Goal: Transaction & Acquisition: Subscribe to service/newsletter

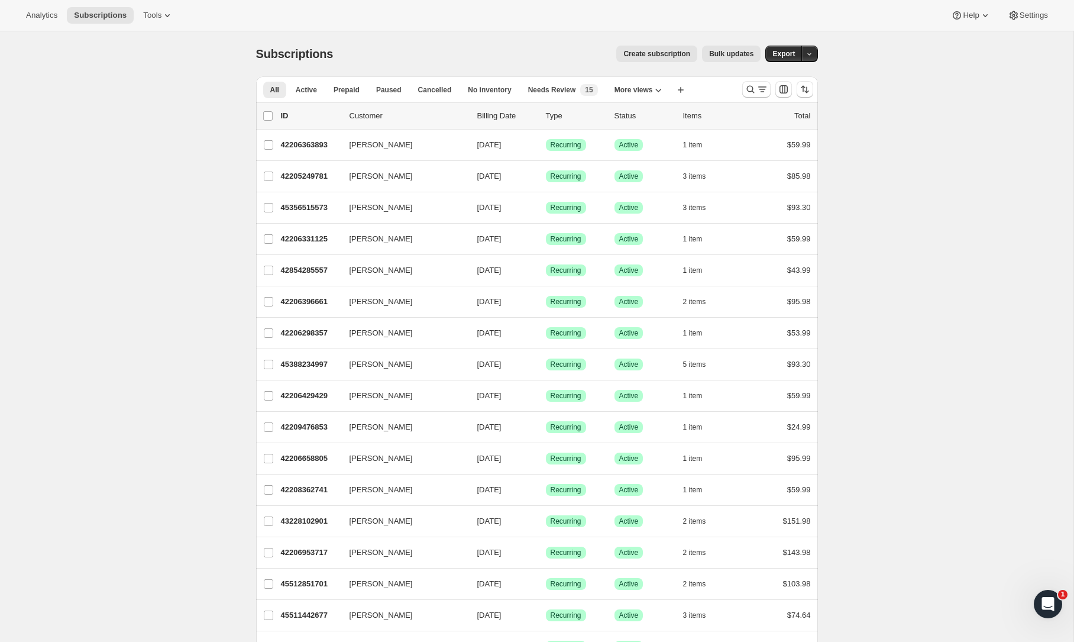
click at [673, 57] on span "Create subscription" at bounding box center [656, 53] width 67 height 9
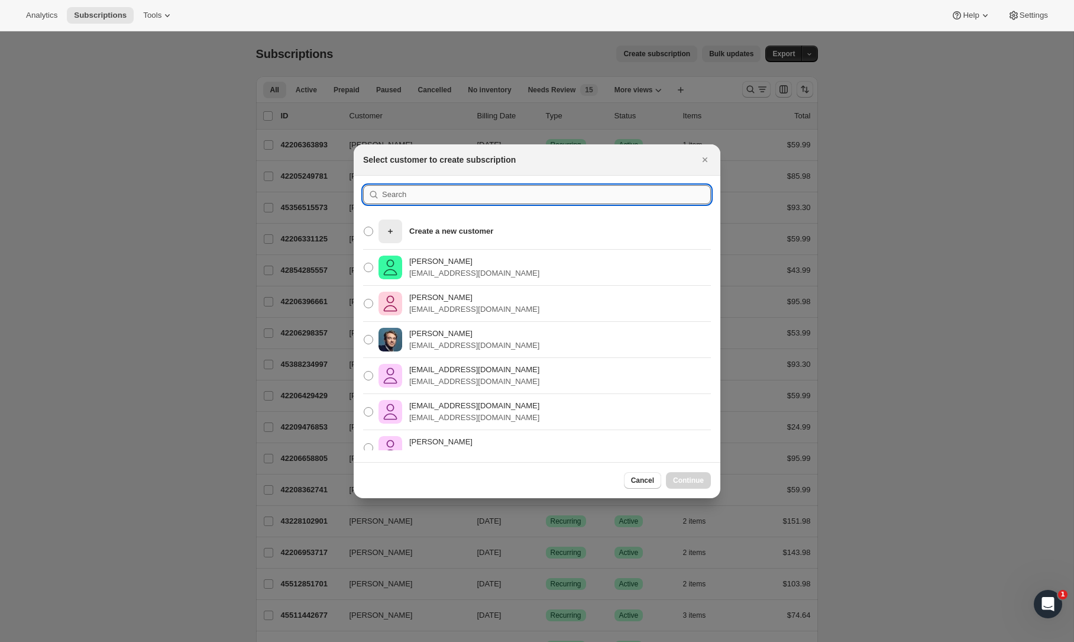
click at [449, 195] on input ":r8:" at bounding box center [546, 194] width 329 height 19
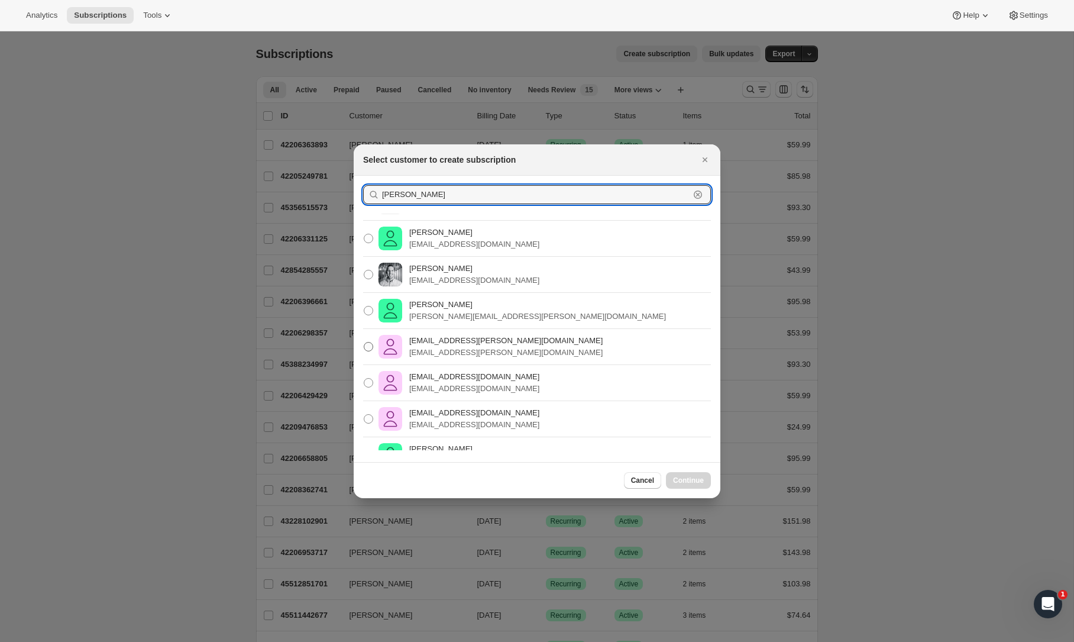
scroll to position [50, 0]
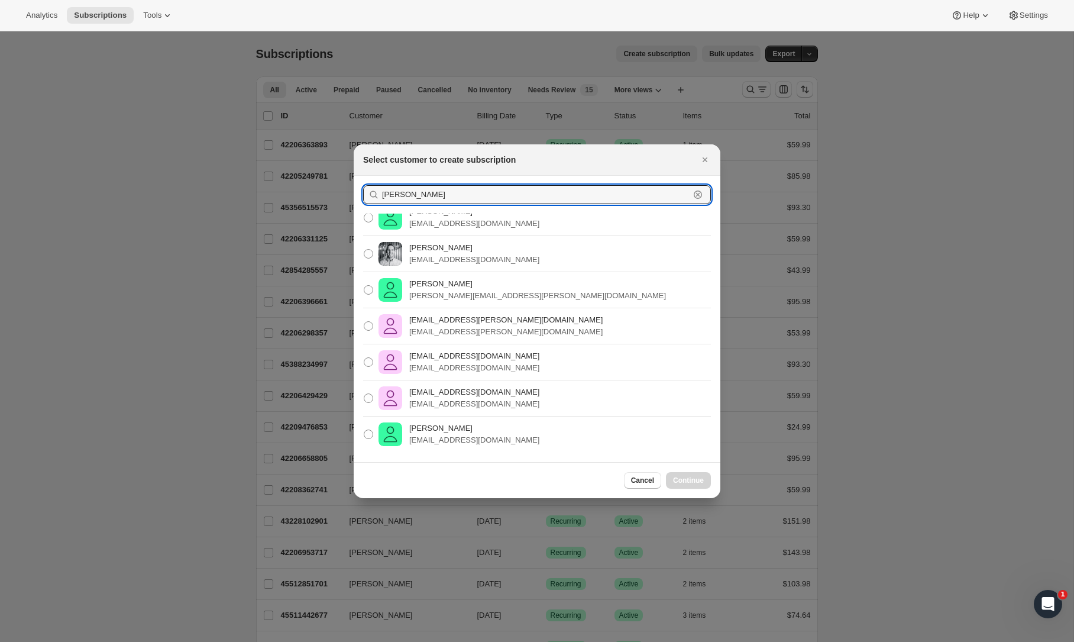
type input "lance"
click at [478, 416] on div "Lance Haidet lwhaidet@gmail.com" at bounding box center [537, 434] width 367 height 36
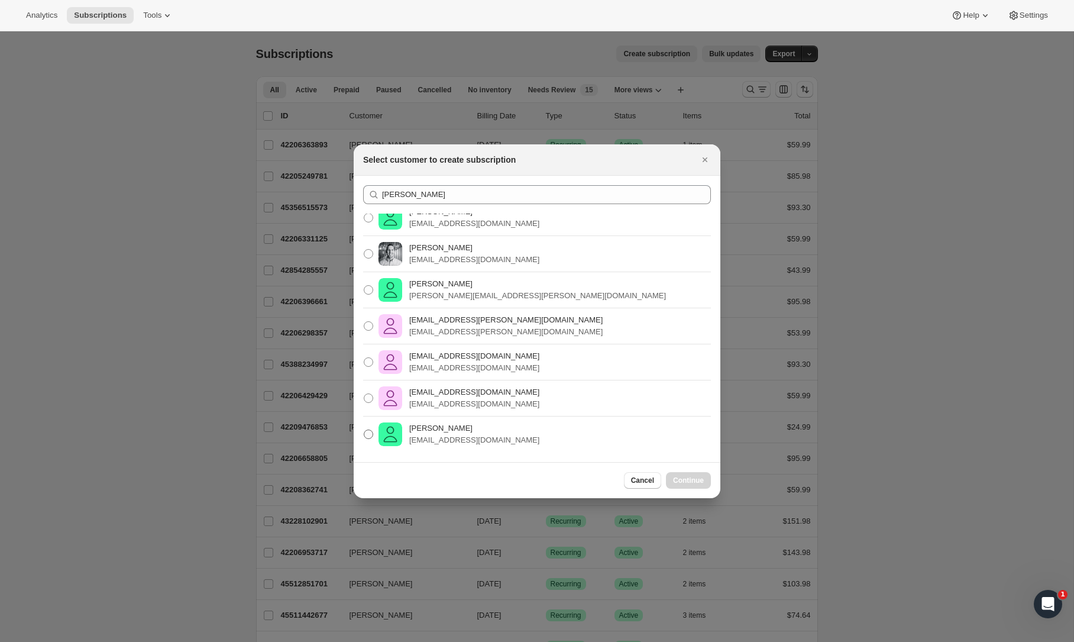
click at [442, 440] on p "lwhaidet@gmail.com" at bounding box center [474, 440] width 130 height 12
click at [364, 430] on input "Lance Haidet lwhaidet@gmail.com" at bounding box center [364, 429] width 1 height 1
radio input "true"
click at [688, 487] on button "Continue" at bounding box center [688, 480] width 45 height 17
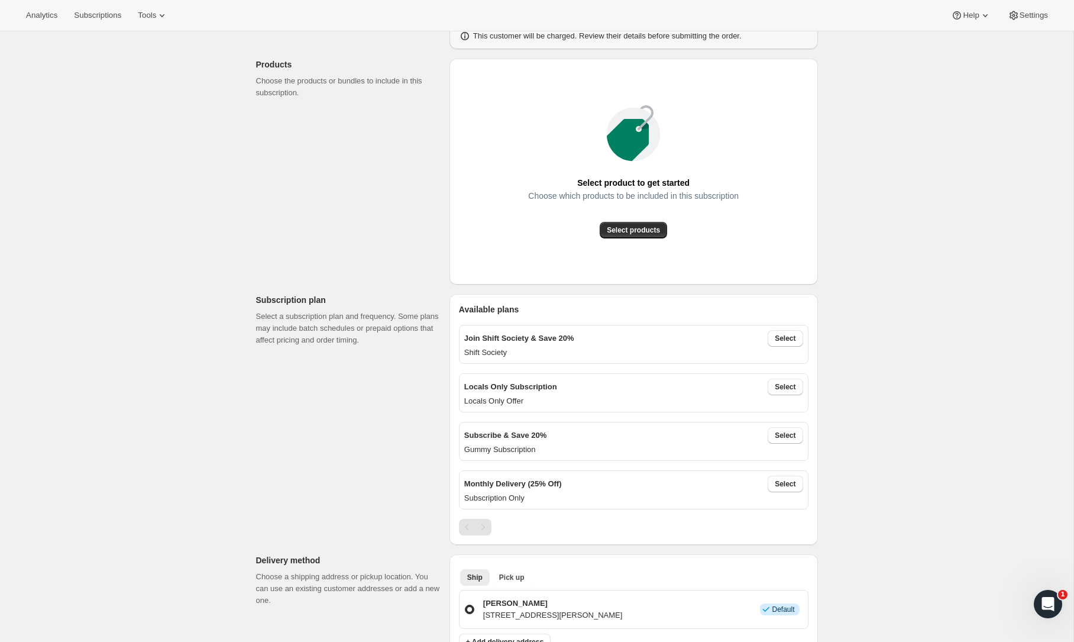
scroll to position [132, 0]
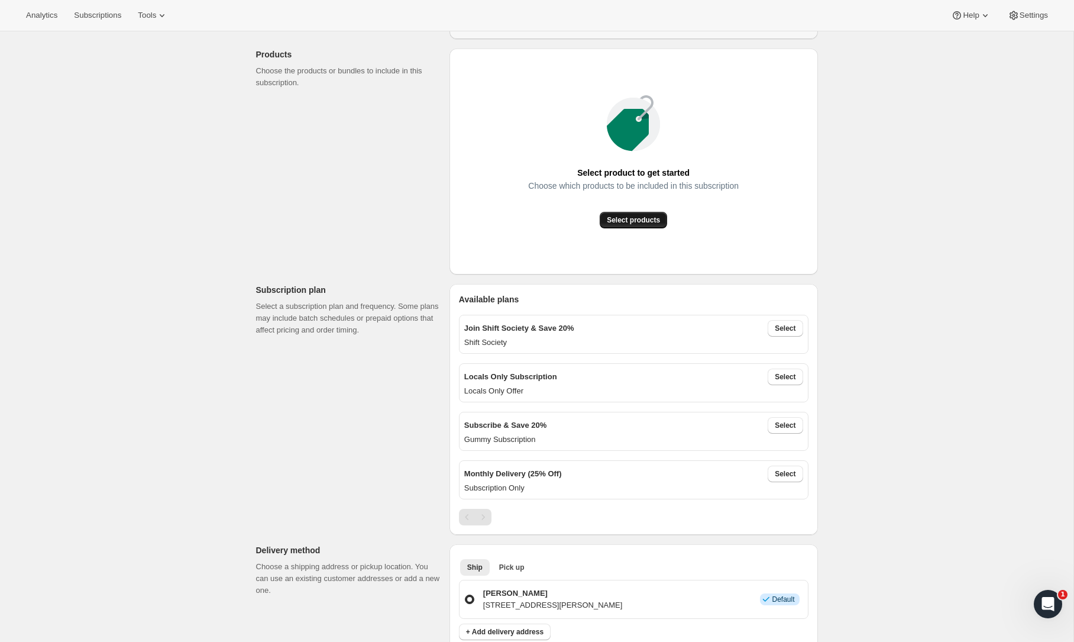
click at [635, 219] on span "Select products" at bounding box center [633, 219] width 53 height 9
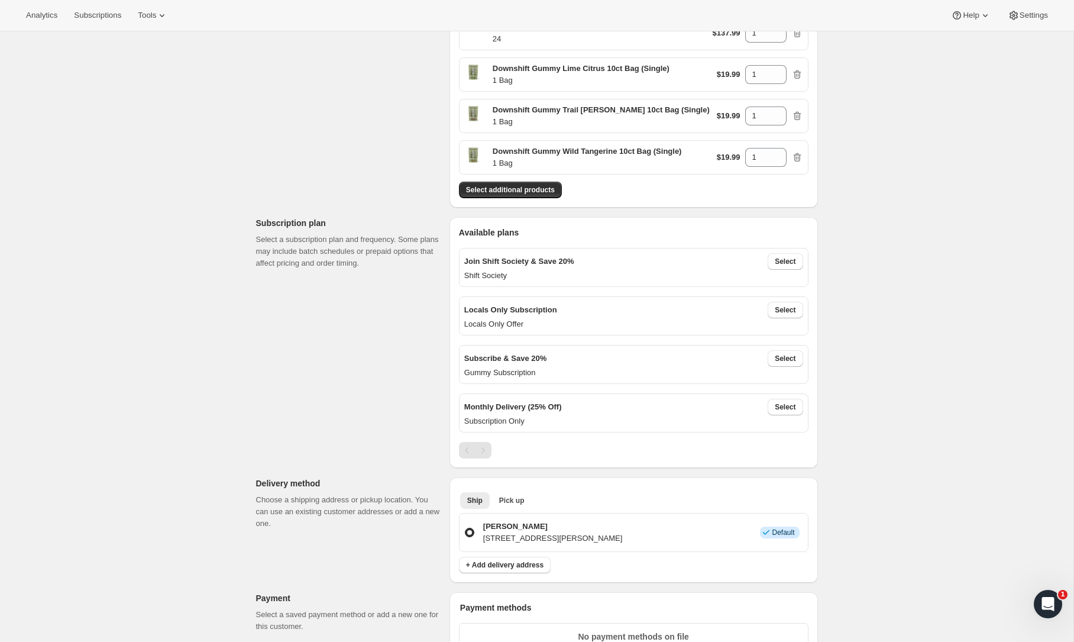
scroll to position [242, 0]
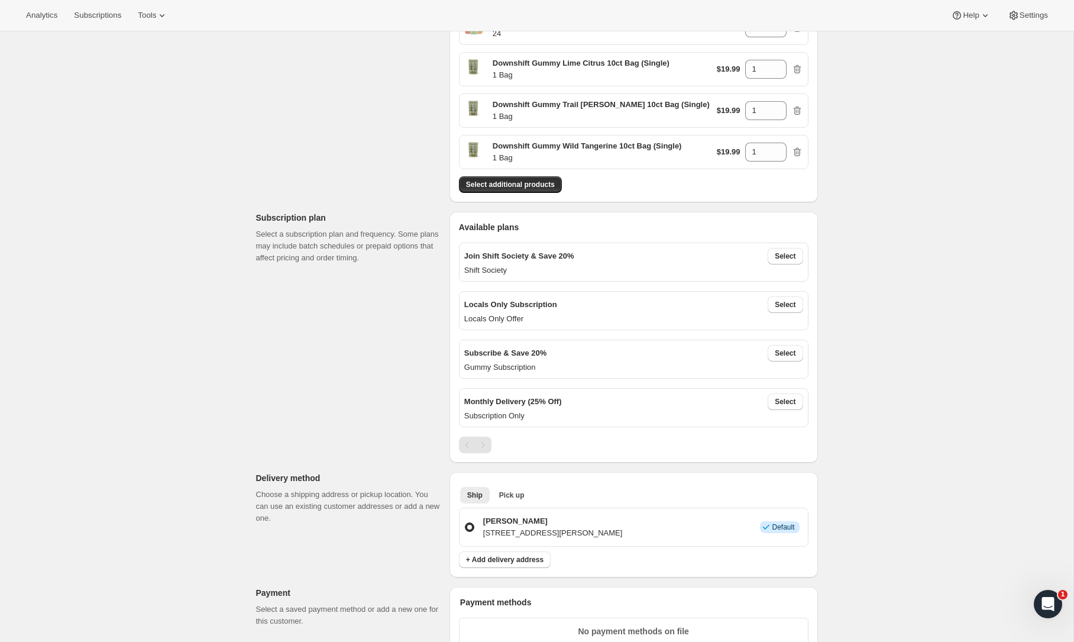
click at [485, 406] on div "Monthly Delivery (25% Off) Select" at bounding box center [633, 401] width 339 height 17
click at [502, 239] on div "Join Shift Society & Save 20% Select Shift Society" at bounding box center [634, 262] width 350 height 49
click at [592, 273] on p "Shift Society" at bounding box center [633, 270] width 339 height 12
click at [775, 254] on span "Select" at bounding box center [785, 255] width 21 height 9
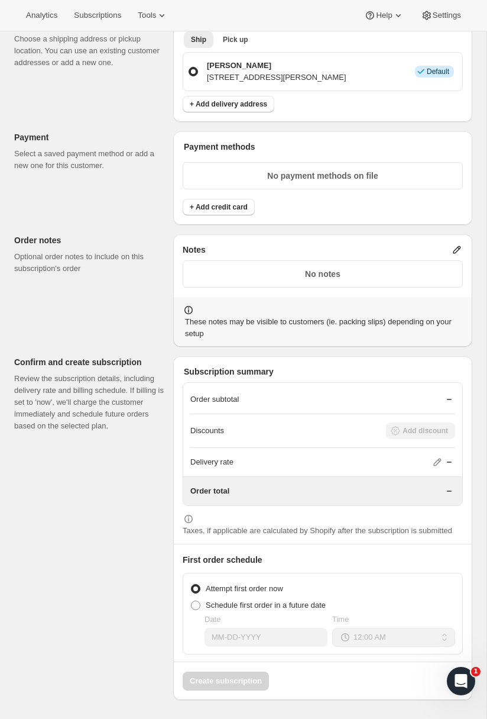
scroll to position [896, 0]
click at [211, 602] on span "Schedule first order in a future date" at bounding box center [266, 604] width 120 height 9
click at [192, 601] on input "Schedule first order in a future date" at bounding box center [191, 600] width 1 height 1
radio input "true"
click at [235, 637] on input "Date" at bounding box center [266, 637] width 123 height 19
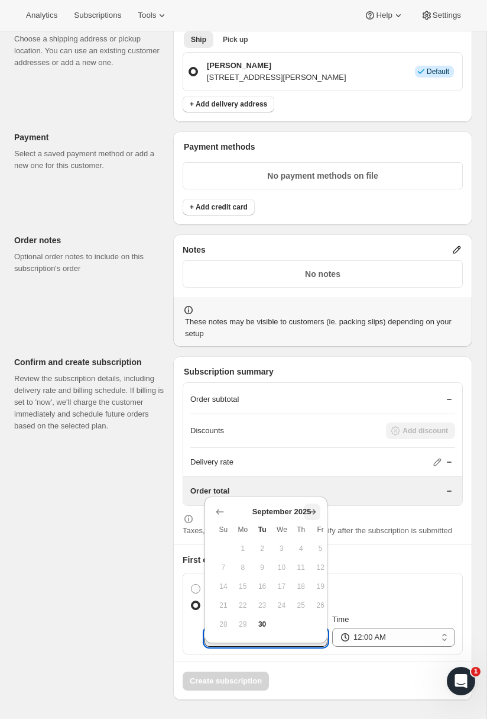
click at [313, 506] on icon "Show next month, October 2025" at bounding box center [312, 512] width 12 height 12
click at [283, 544] on span "1" at bounding box center [282, 548] width 10 height 9
type input "10-01-2025"
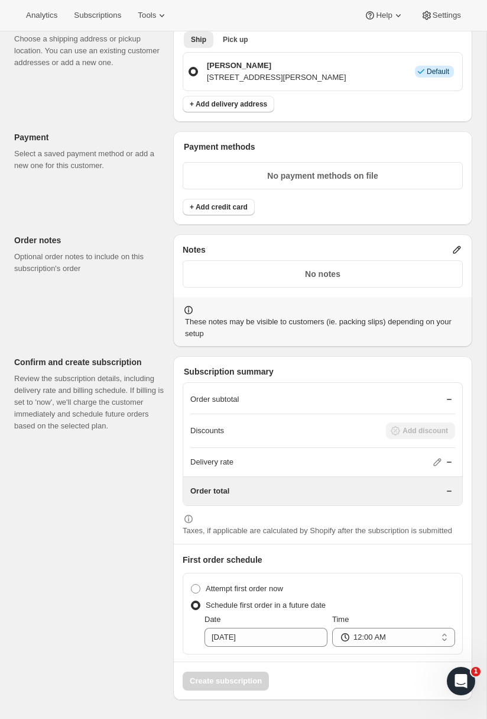
click at [239, 393] on p "Order subtotal" at bounding box center [214, 399] width 49 height 12
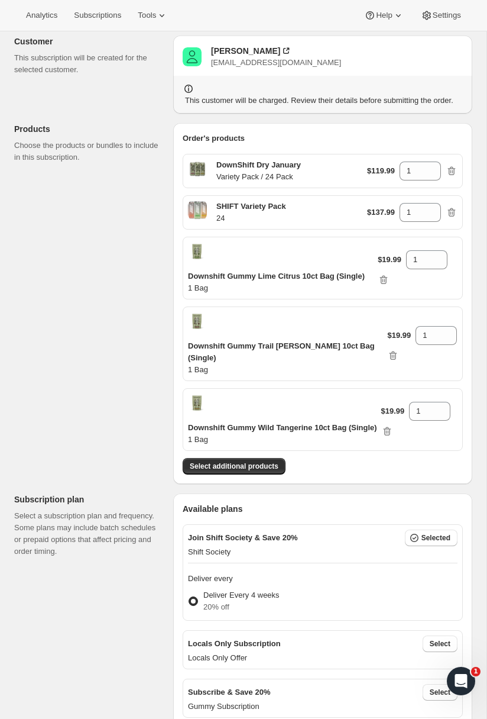
scroll to position [0, 0]
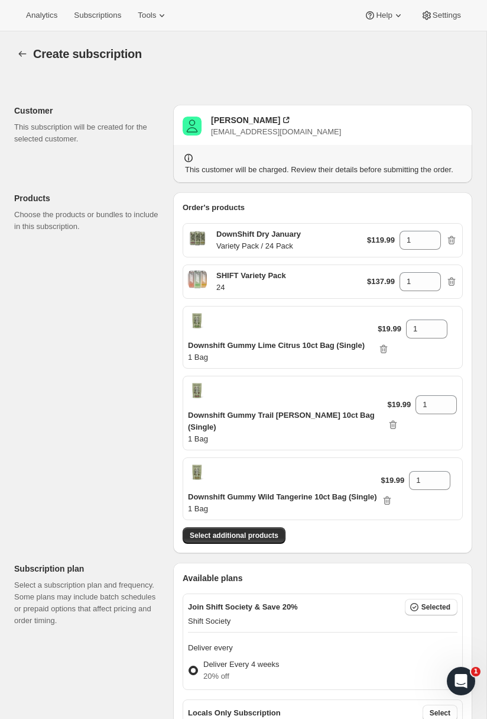
click at [294, 160] on div "This customer will be charged. Review their details before submitting the order." at bounding box center [323, 164] width 280 height 24
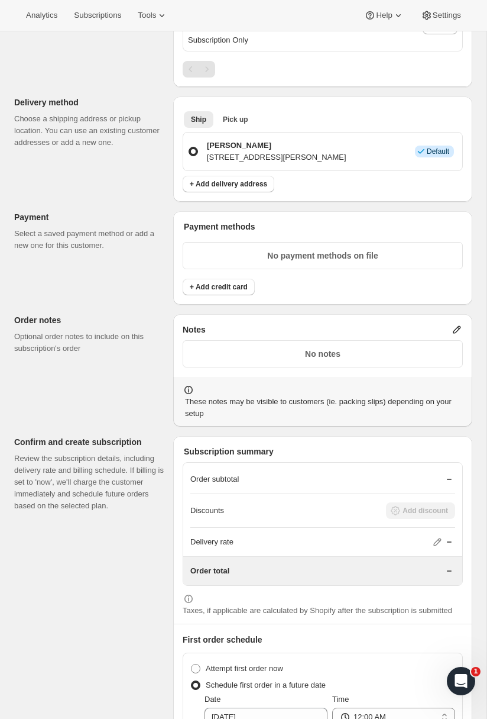
scroll to position [839, 0]
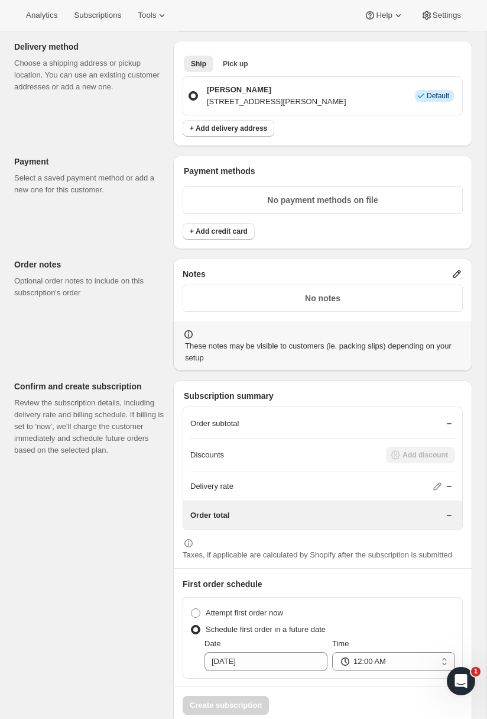
click at [286, 223] on div "No payment methods on file" at bounding box center [323, 202] width 280 height 41
click at [285, 206] on p "No payment methods on file" at bounding box center [322, 200] width 265 height 12
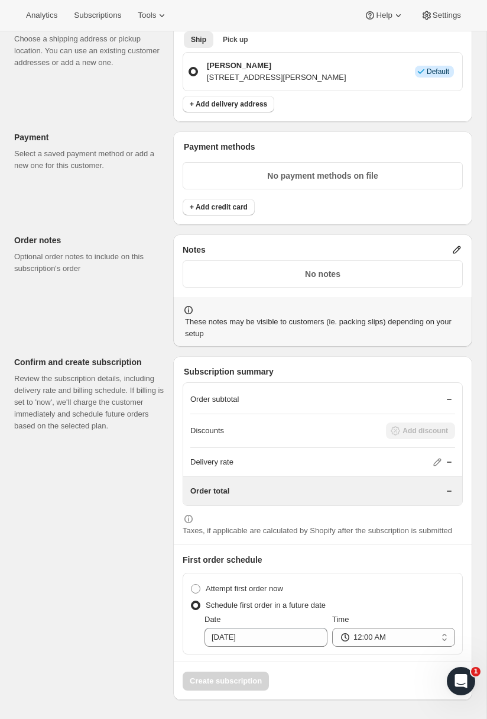
click at [197, 207] on div "Payment methods No payment methods on file + Add credit card" at bounding box center [322, 177] width 299 height 93
click at [203, 202] on span "+ Add credit card" at bounding box center [219, 206] width 58 height 9
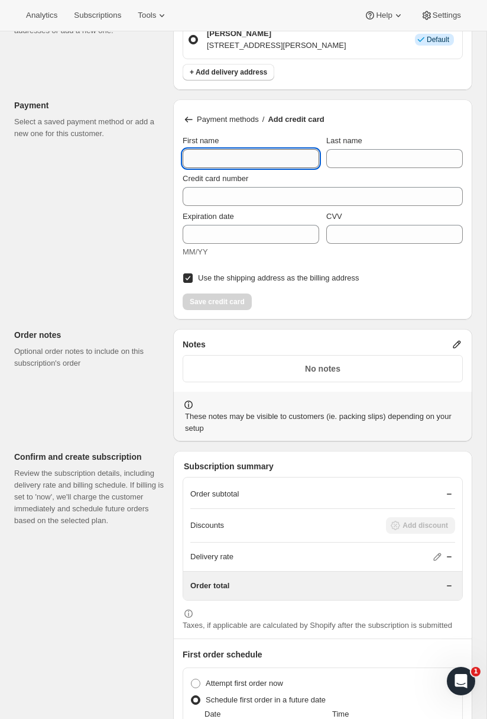
click at [237, 168] on input "First name" at bounding box center [251, 158] width 137 height 19
type input "Ryan"
type input "[PERSON_NAME]"
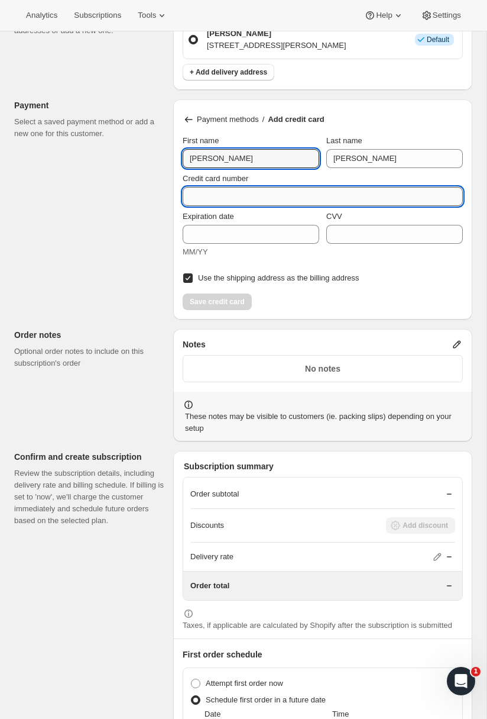
click at [254, 206] on input "Credit card number" at bounding box center [318, 196] width 271 height 19
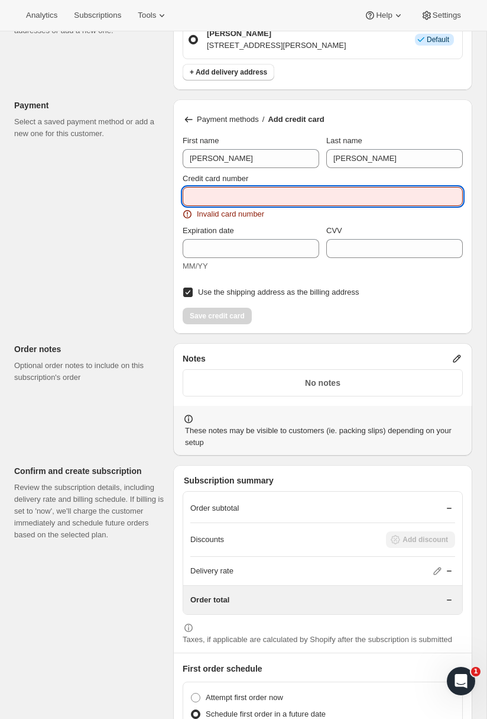
type input "5196 8400 0601 2506"
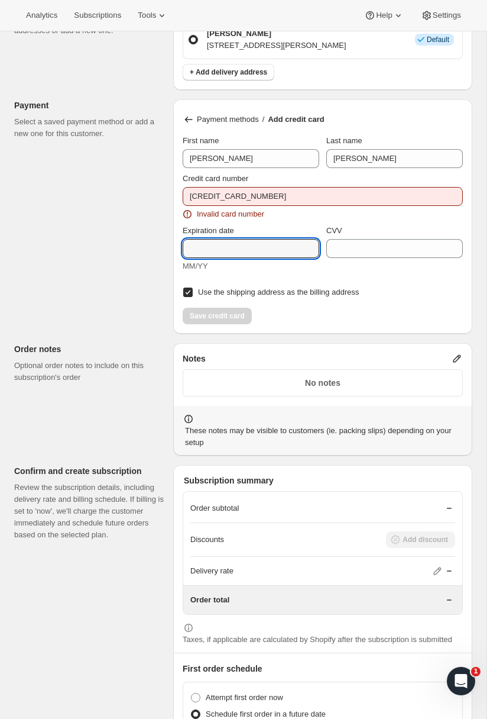
type input "08/2027"
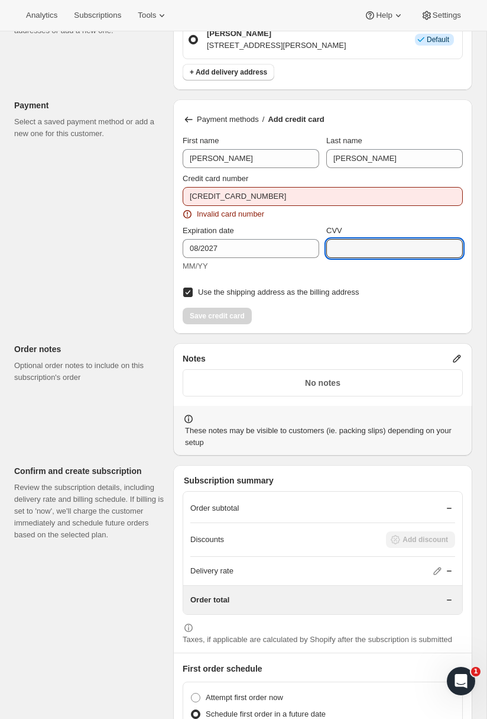
type input "570"
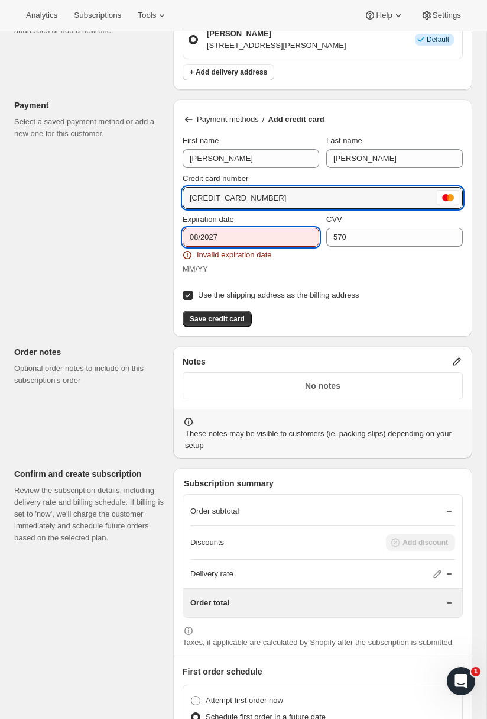
click at [290, 247] on input "08/2027" at bounding box center [251, 237] width 137 height 19
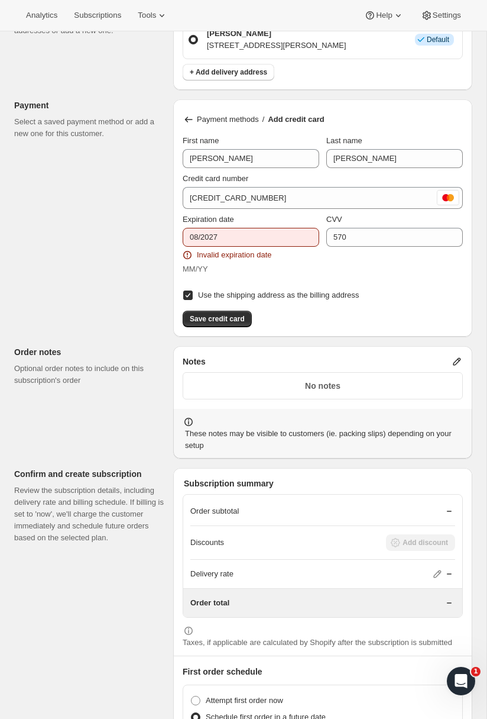
click at [392, 303] on div "Use the shipping address as the billing address" at bounding box center [323, 292] width 280 height 24
click at [246, 247] on input "08/2027" at bounding box center [251, 237] width 137 height 19
type input "0"
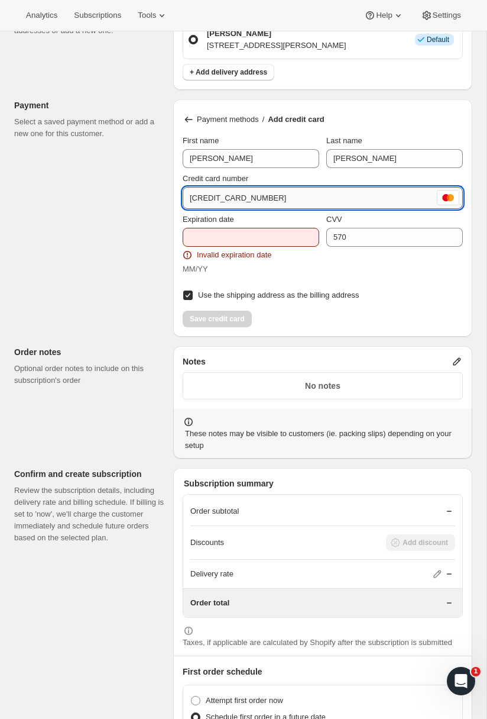
click at [317, 208] on input "5196 8400 0601 2506" at bounding box center [309, 198] width 252 height 19
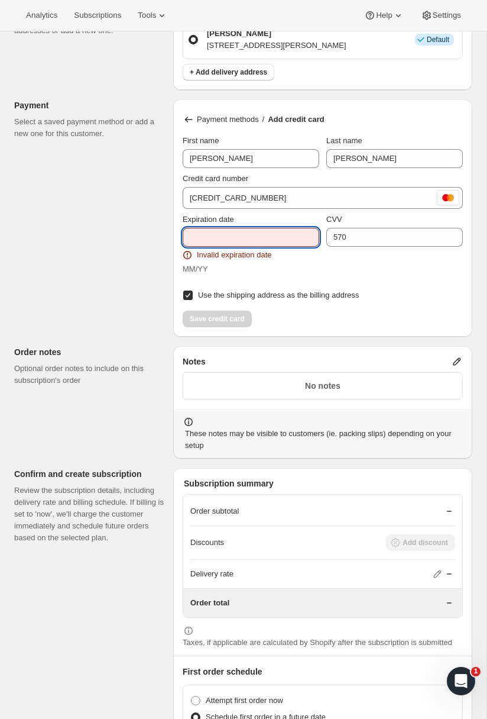
click at [239, 247] on input "Expiration date" at bounding box center [251, 237] width 137 height 19
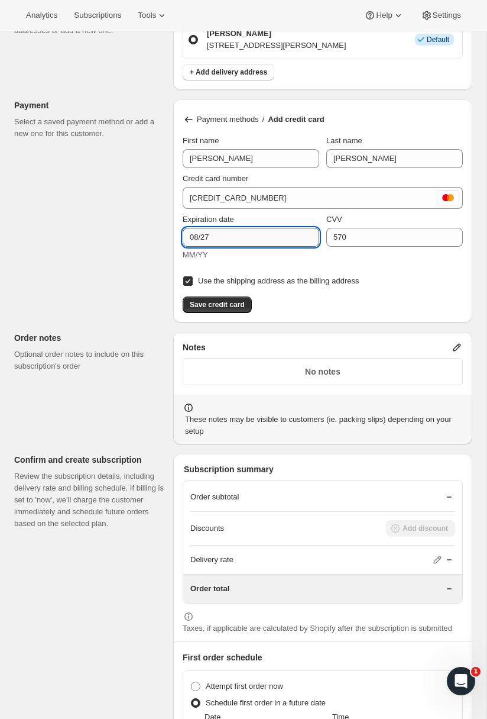
type input "08/27"
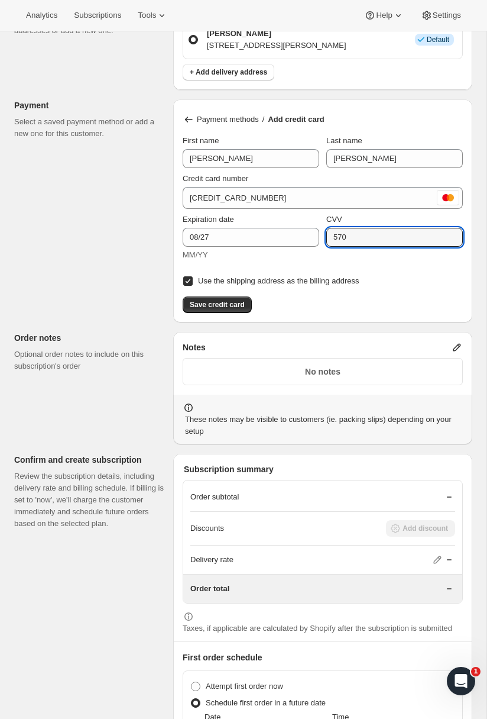
click at [279, 266] on div "Expiration date 08/27 MM/YY CVV 570" at bounding box center [323, 237] width 280 height 57
click at [222, 285] on span "Use the shipping address as the billing address" at bounding box center [278, 280] width 161 height 9
click at [193, 286] on input "Use the shipping address as the billing address" at bounding box center [187, 280] width 9 height 9
checkbox input "false"
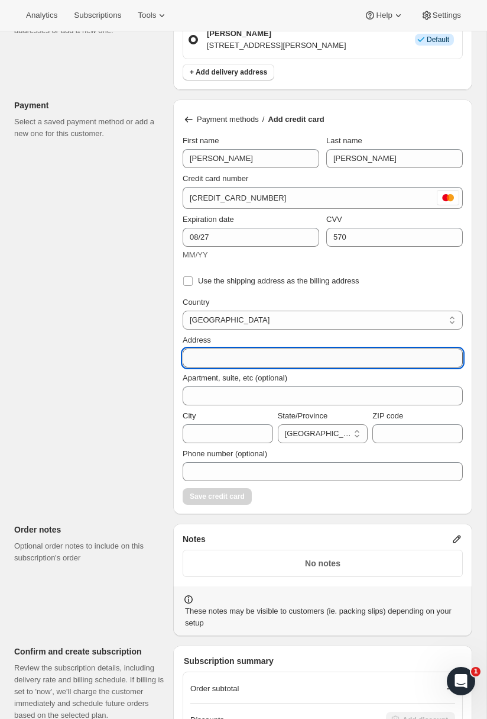
click at [233, 367] on input "Address" at bounding box center [323, 357] width 280 height 19
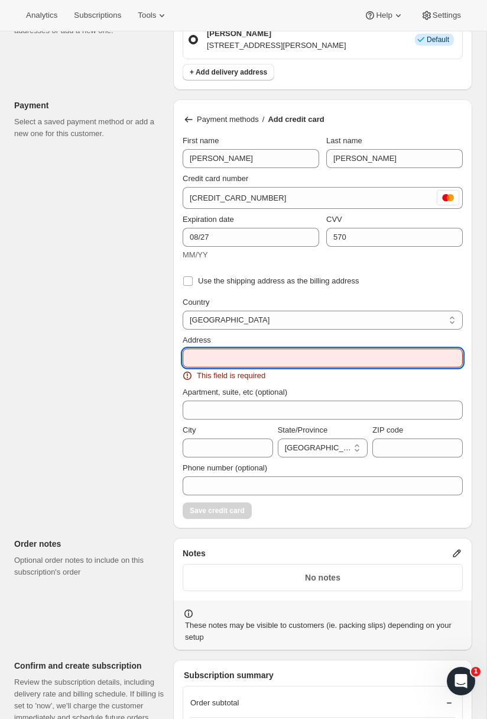
paste input "70 SW Century Dr Ste 100 PMB 5031 Bend, OR 97702"
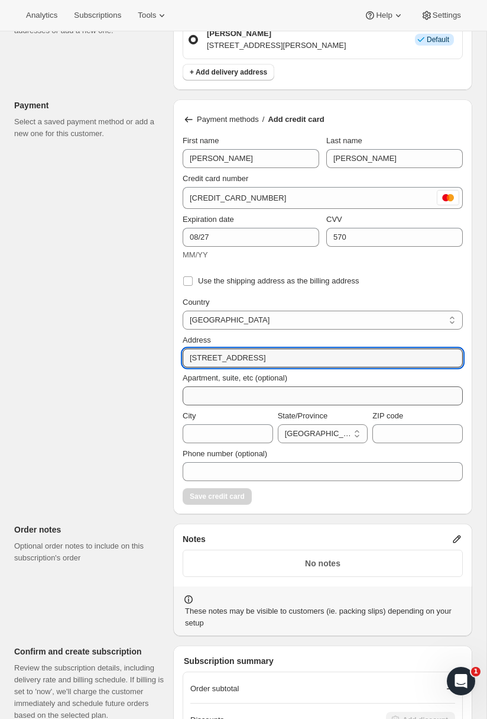
type input "70 SW Century Dr Ste 100 PMB 5031 Bend, OR 97702"
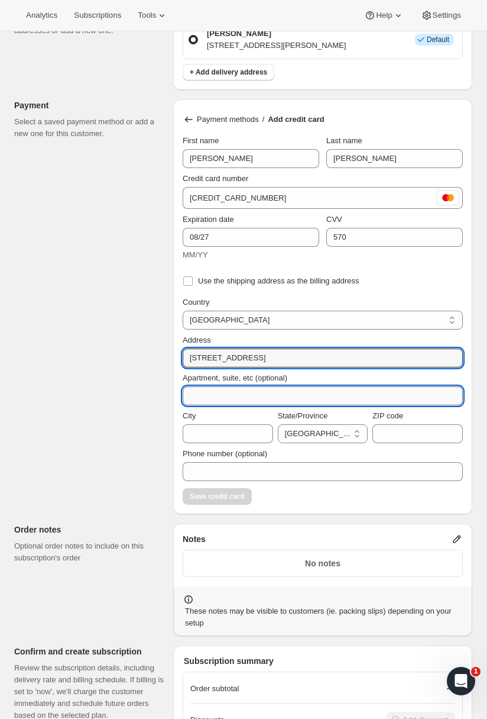
click at [283, 405] on input "Apartment, suite, etc (optional)" at bounding box center [323, 395] width 280 height 19
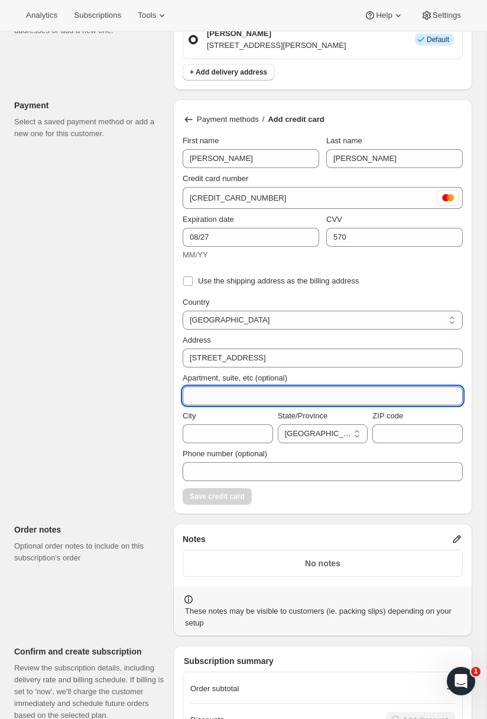
paste input "70 SW Century Dr Ste 100 PMB 5031 Bend, OR 97702"
type input "Ste 100 PMB 5031"
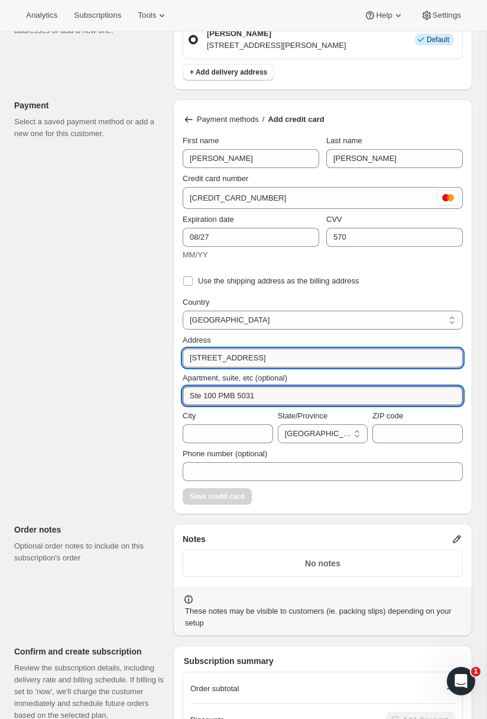
click at [279, 367] on input "70 SW Century Dr Ste 100 PMB 5031 Bend, OR 97702" at bounding box center [323, 357] width 280 height 19
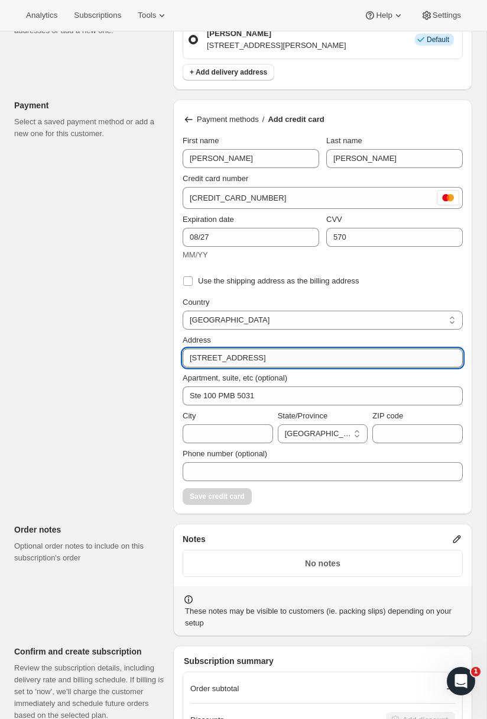
click at [256, 367] on input "70 SW Century Dr Ste 100 PMB 5031 Bend, OR 97702" at bounding box center [323, 357] width 280 height 19
click at [285, 535] on div "Customer This subscription will be created for the selected customer. Lance Hai…" at bounding box center [239, 85] width 468 height 1808
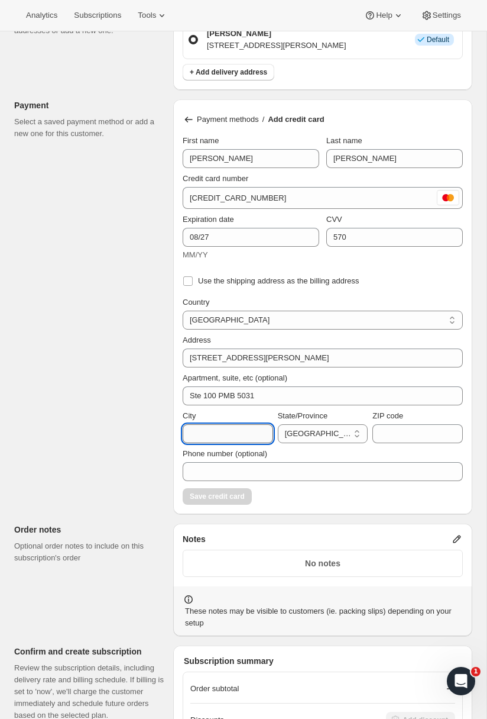
click at [249, 443] on input "City" at bounding box center [228, 433] width 91 height 19
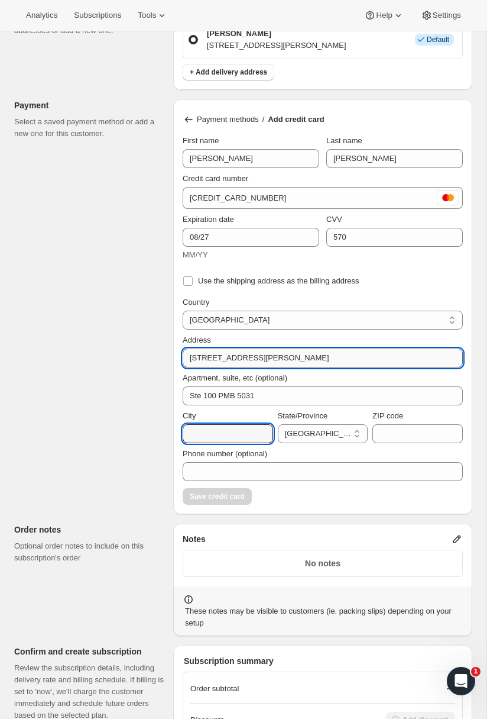
click at [279, 367] on input "70 SW Century Dr Bend, OR 97702" at bounding box center [323, 357] width 280 height 19
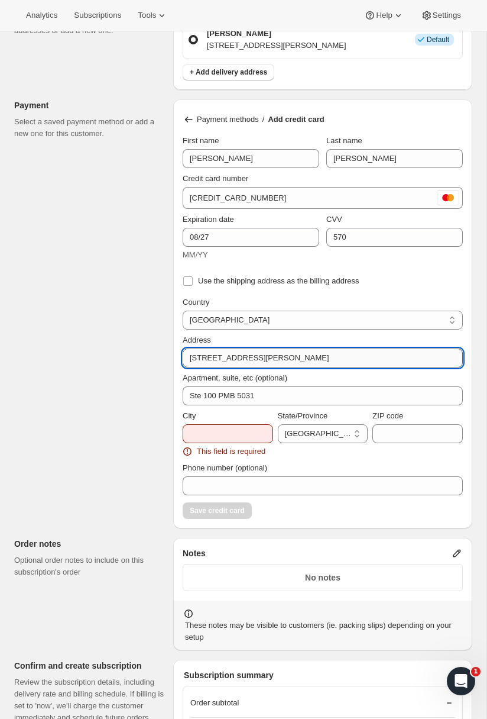
type input "70 SW Century Dr, Ste 100 PMB 5031"
type input "Bend"
select select
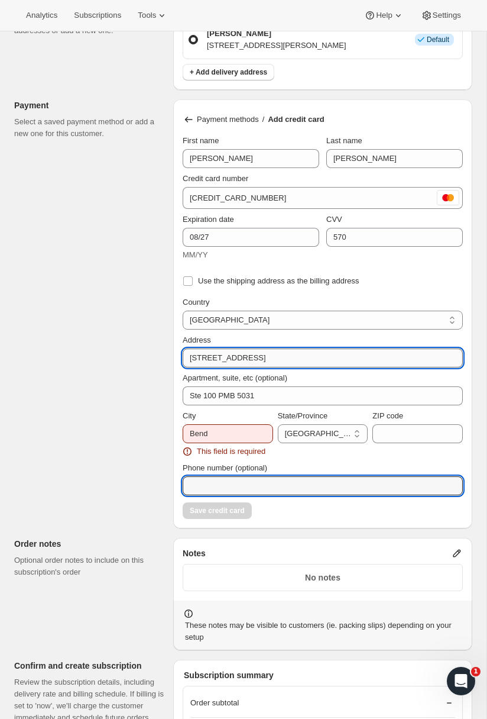
type input "17086997424"
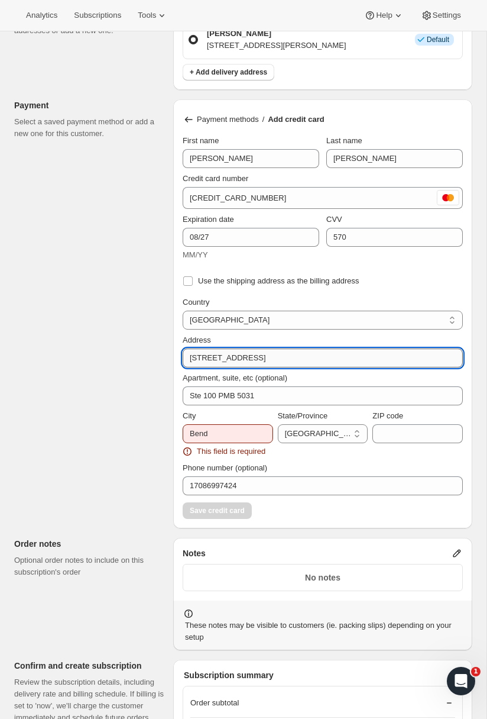
select select "ACT"
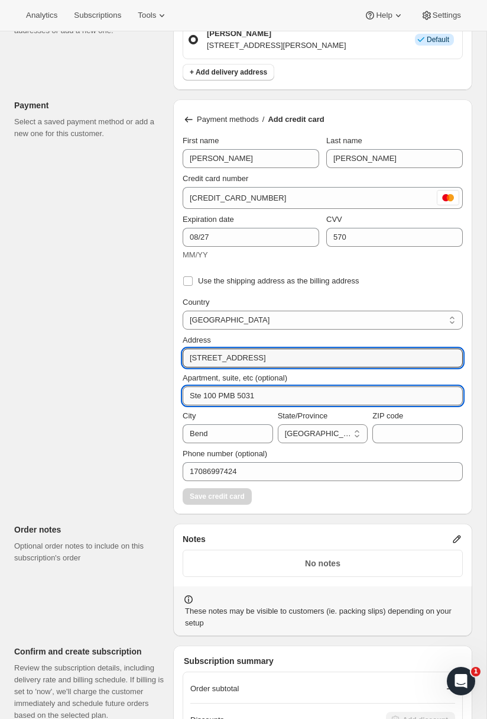
click at [251, 405] on input "Ste 100 PMB 5031" at bounding box center [323, 395] width 280 height 19
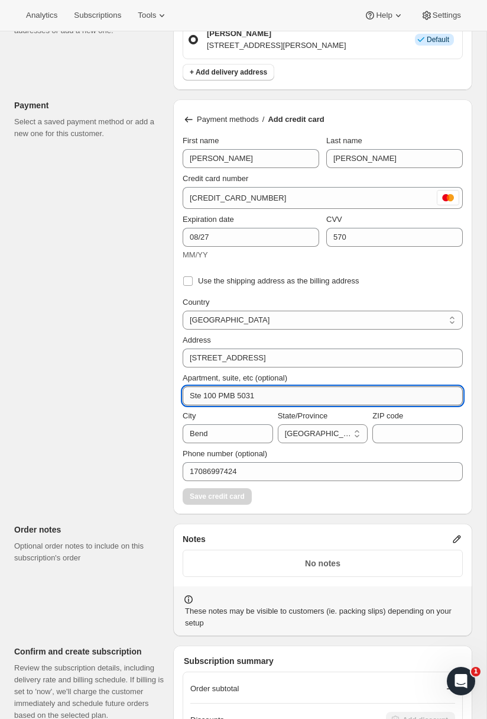
click at [251, 405] on input "Ste 100 PMB 5031" at bounding box center [323, 395] width 280 height 19
click at [59, 390] on div "Customer This subscription will be created for the selected customer. Lance Hai…" at bounding box center [239, 85] width 468 height 1808
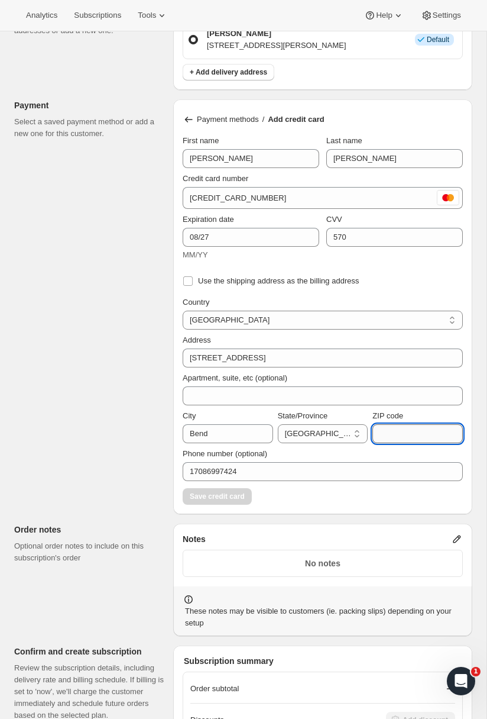
click at [399, 443] on input "ZIP code" at bounding box center [418, 433] width 91 height 19
type input "97702"
click at [151, 461] on div "Customer This subscription will be created for the selected customer. Lance Hai…" at bounding box center [239, 85] width 468 height 1808
click at [250, 329] on select "Australia Austria Belgium Canada Czech Republic Denmark Finland France Germany …" at bounding box center [323, 320] width 280 height 19
select select "US"
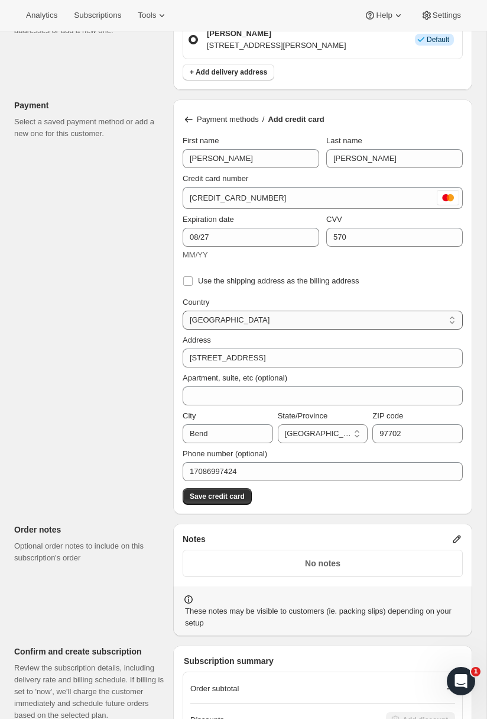
click at [183, 329] on select "Australia Austria Belgium Canada Czech Republic Denmark Finland France Germany …" at bounding box center [323, 320] width 280 height 19
click at [319, 443] on select "Arizona Arkansas California Colorado Connecticut Delaware District of Columbia …" at bounding box center [323, 433] width 91 height 19
select select "OR"
click at [278, 443] on select "Arizona Arkansas California Colorado Connecticut Delaware District of Columbia …" at bounding box center [323, 433] width 91 height 19
click at [214, 505] on button "Save credit card" at bounding box center [217, 496] width 69 height 17
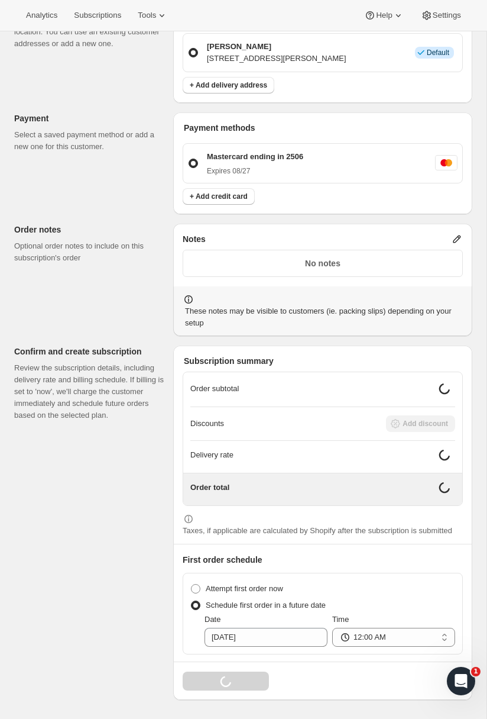
click at [289, 277] on div "No notes" at bounding box center [323, 263] width 280 height 27
click at [292, 269] on p "No notes" at bounding box center [322, 263] width 265 height 12
click at [324, 269] on p "No notes" at bounding box center [322, 263] width 265 height 12
click at [454, 244] on icon at bounding box center [457, 239] width 12 height 12
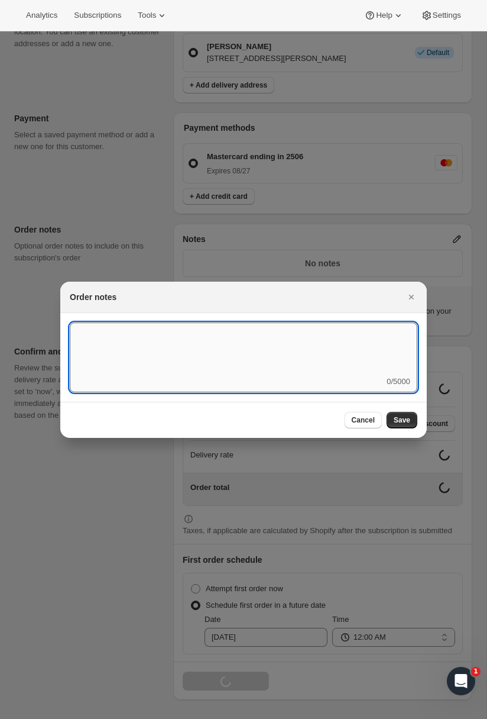
click at [125, 337] on textarea ":rbb:" at bounding box center [244, 348] width 348 height 53
type textarea "R"
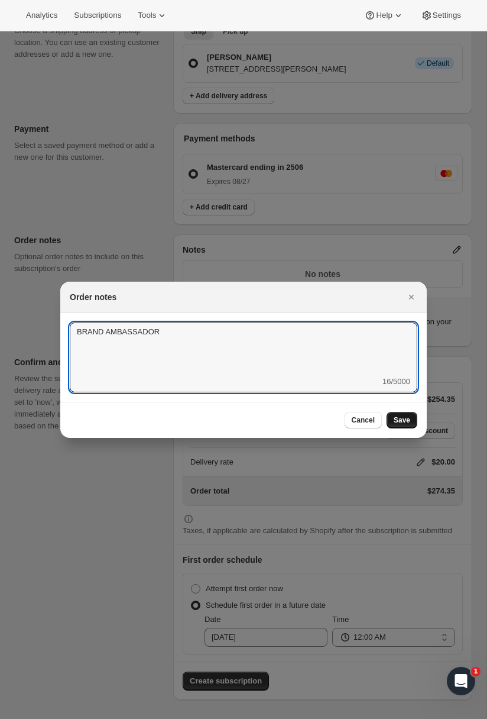
type textarea "BRAND AMBASSADOR"
click at [407, 418] on span "Save" at bounding box center [402, 419] width 17 height 9
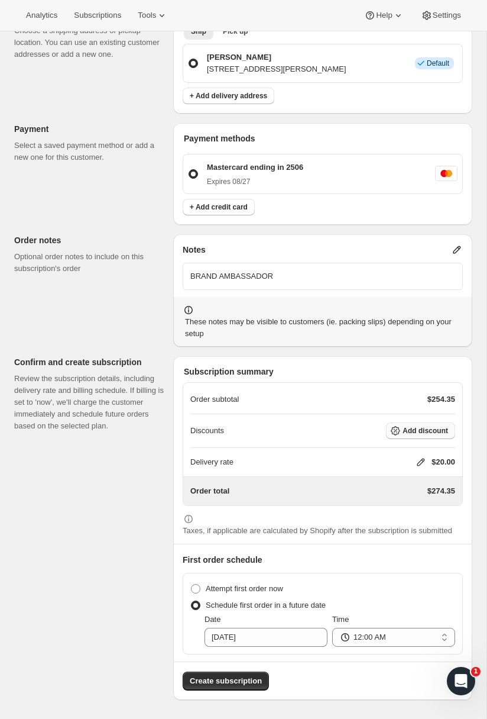
click at [400, 426] on icon "button" at bounding box center [396, 431] width 12 height 12
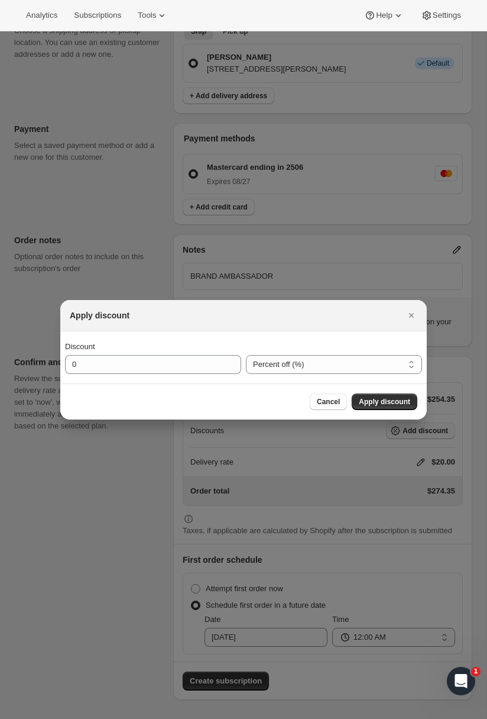
scroll to position [0, 0]
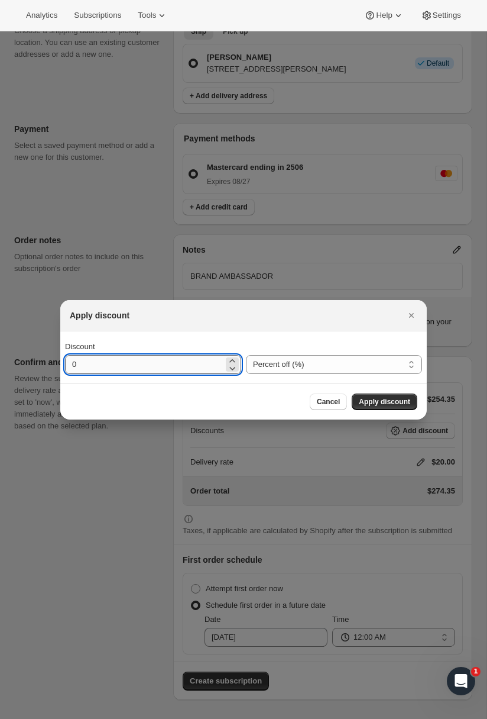
click at [187, 357] on input "0" at bounding box center [144, 364] width 159 height 19
click at [294, 361] on select "Percent off (%) Amount off ($)" at bounding box center [334, 364] width 176 height 19
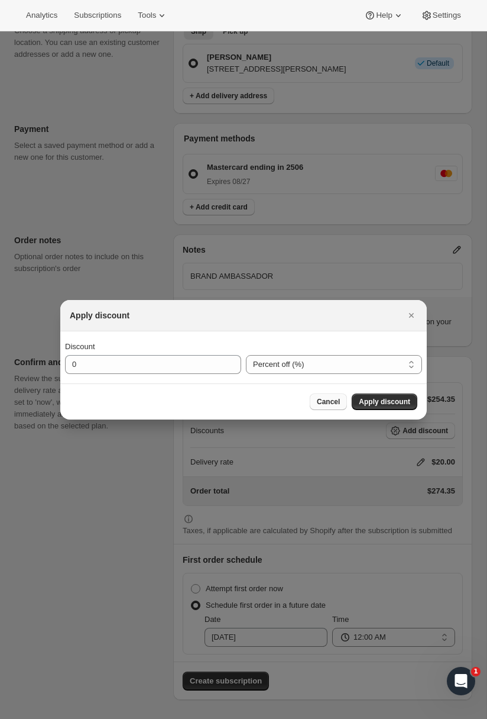
click at [329, 398] on span "Cancel" at bounding box center [328, 401] width 23 height 9
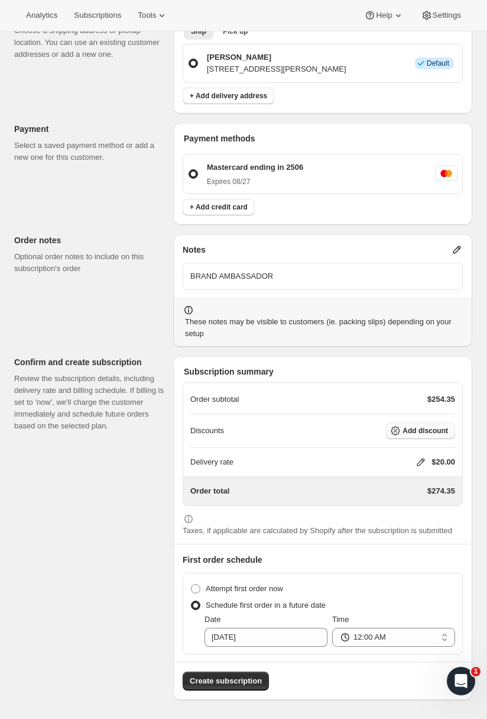
scroll to position [904, 0]
click at [411, 422] on button "Add discount" at bounding box center [420, 430] width 69 height 17
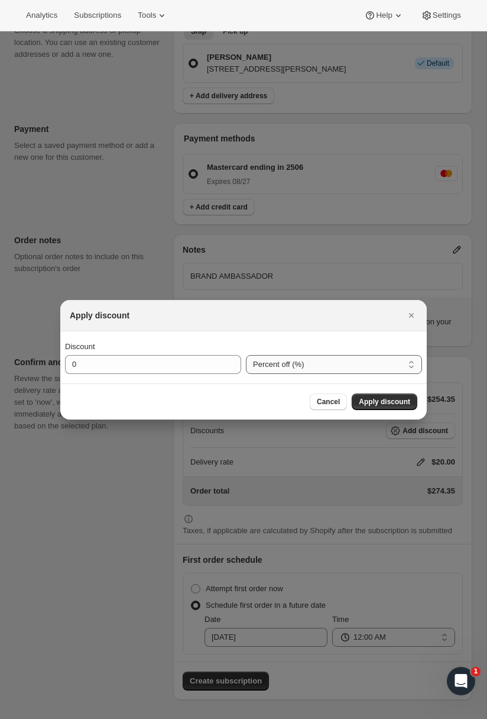
click at [354, 368] on select "Percent off (%) Amount off ($)" at bounding box center [334, 364] width 176 height 19
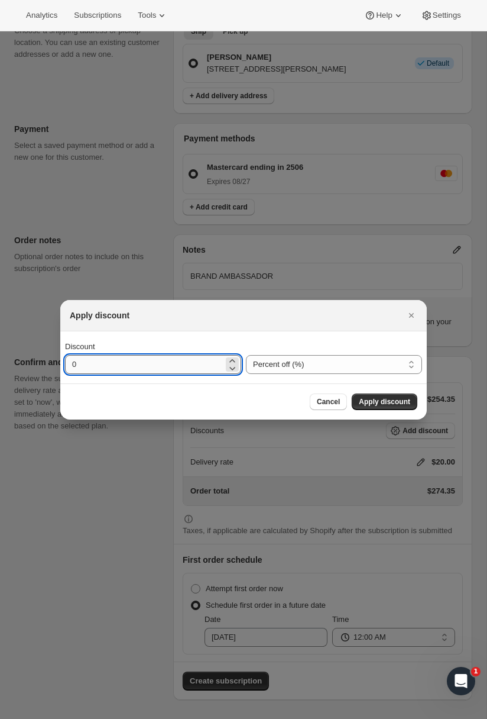
click at [115, 365] on input "0" at bounding box center [144, 364] width 159 height 19
type input "1"
type input "100"
click at [382, 398] on span "Apply discount" at bounding box center [384, 401] width 51 height 9
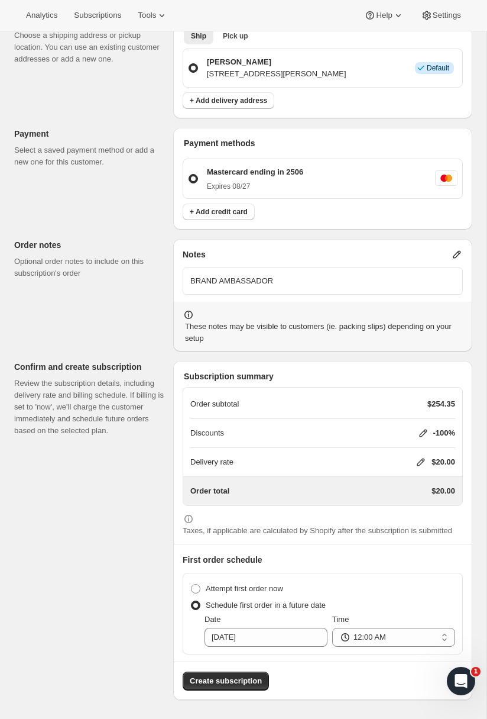
click at [415, 456] on icon at bounding box center [421, 462] width 12 height 12
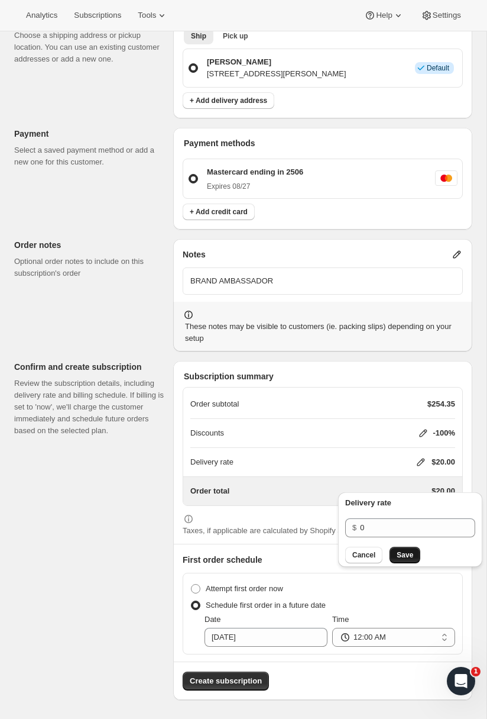
click at [397, 547] on button "Save" at bounding box center [405, 555] width 31 height 17
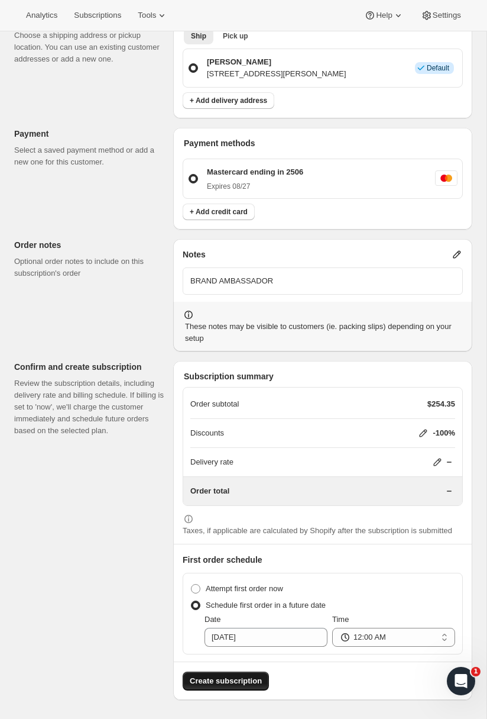
click at [211, 641] on span "Create subscription" at bounding box center [226, 681] width 72 height 12
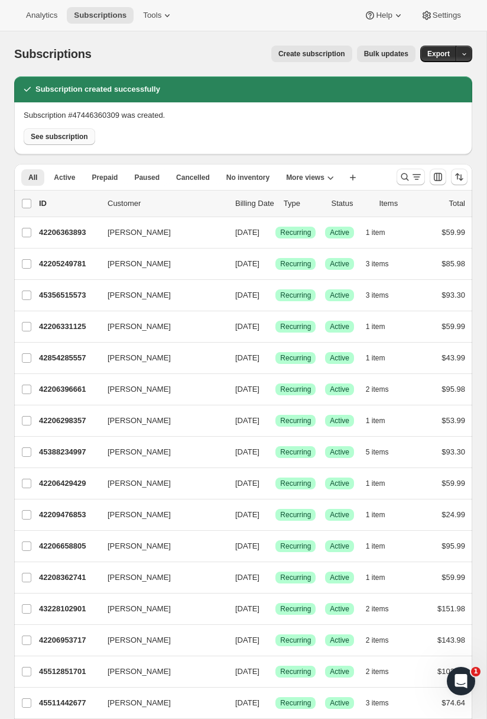
click at [56, 141] on span "See subscription" at bounding box center [59, 136] width 57 height 9
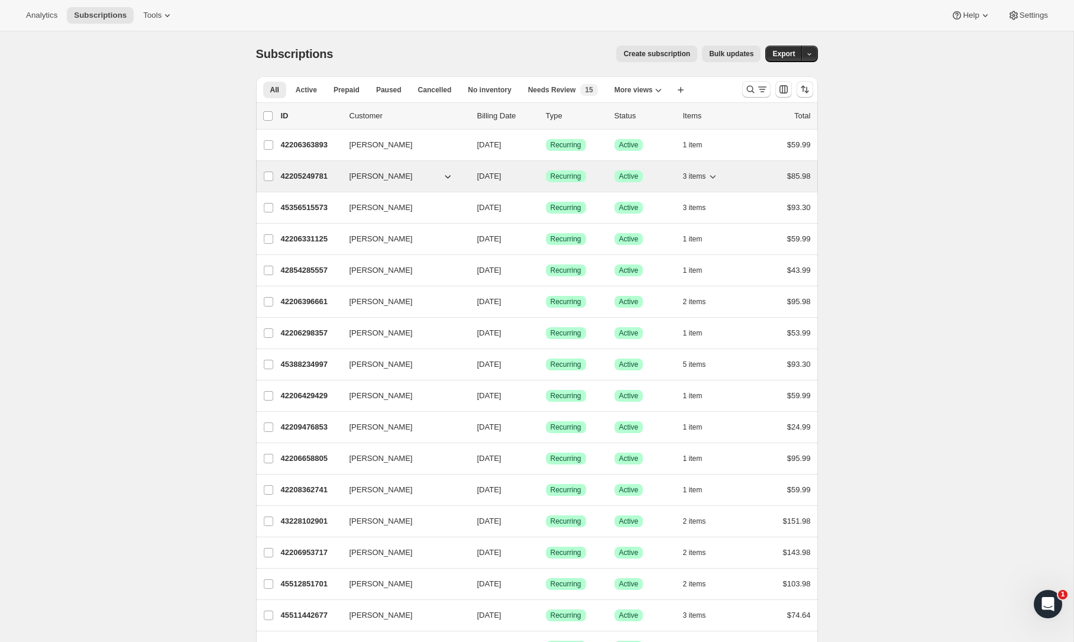
click at [388, 176] on span "[PERSON_NAME]" at bounding box center [381, 176] width 63 height 12
click at [318, 178] on p "42205249781" at bounding box center [310, 176] width 59 height 12
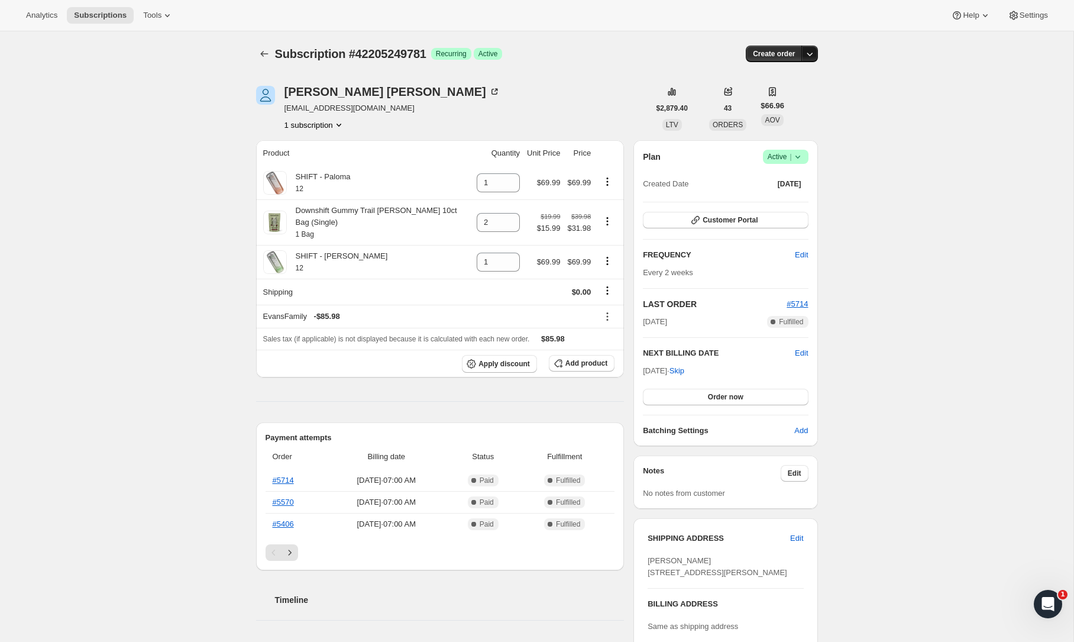
click at [809, 56] on icon "button" at bounding box center [810, 54] width 12 height 12
click at [864, 91] on div "Subscription #42205249781. This page is ready Subscription #42205249781 Success…" at bounding box center [537, 538] width 1074 height 1014
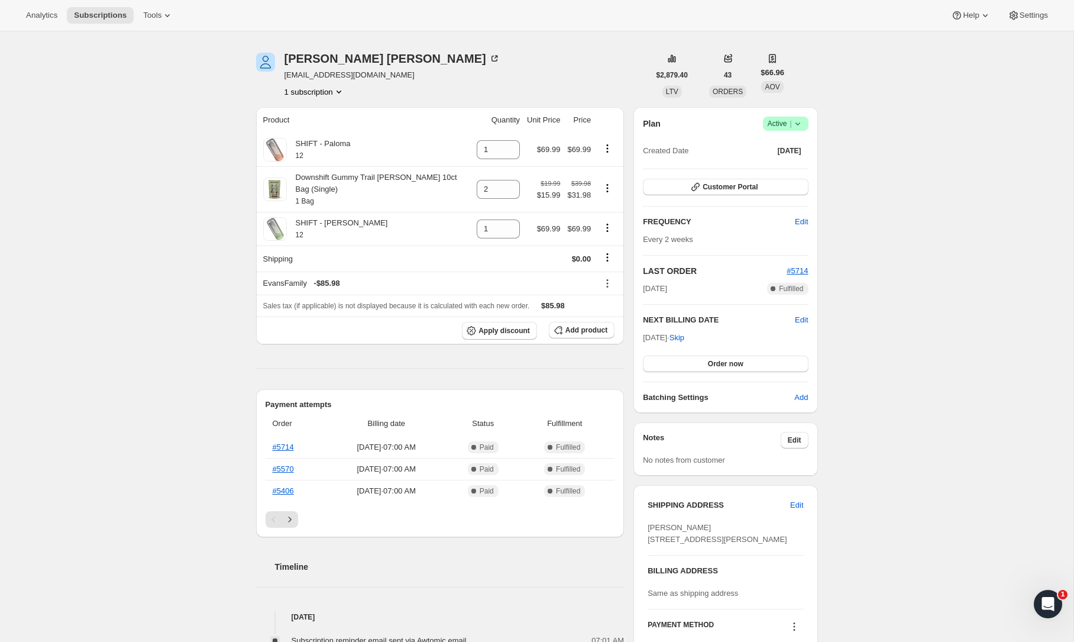
scroll to position [46, 0]
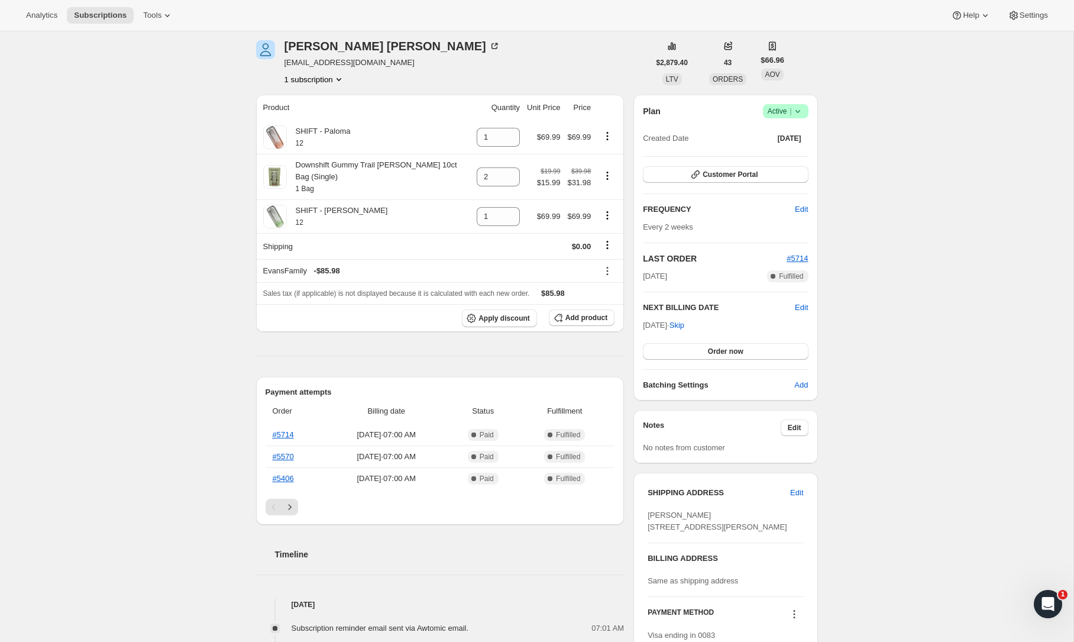
click at [794, 112] on icon at bounding box center [798, 111] width 12 height 12
click at [895, 140] on div "Subscription #42205249781. This page is ready Subscription #42205249781 Success…" at bounding box center [537, 493] width 1074 height 1014
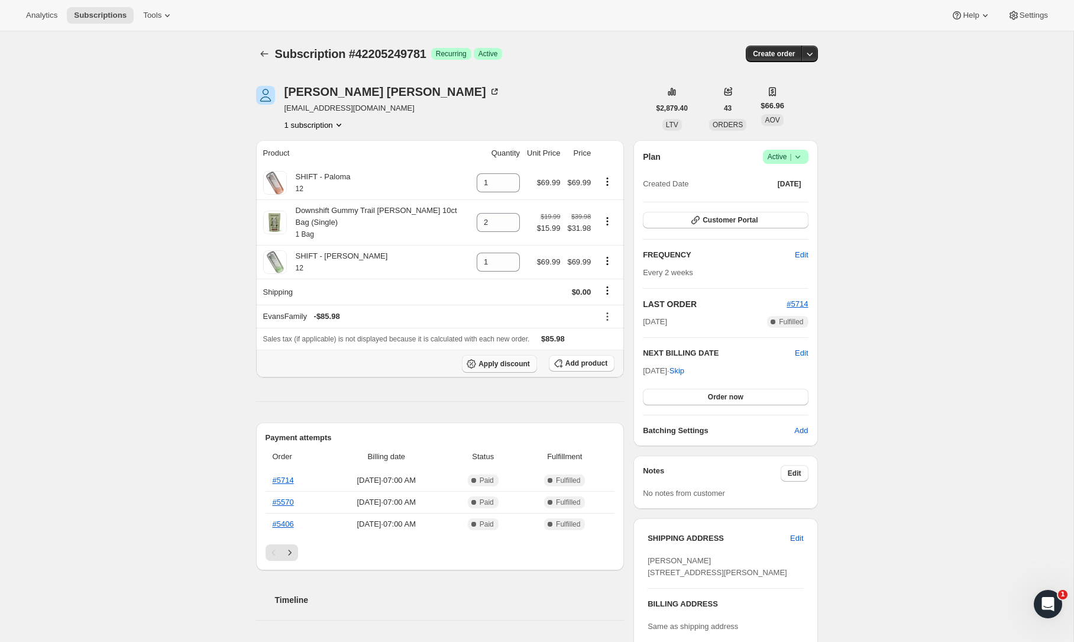
click at [501, 364] on span "Apply discount" at bounding box center [504, 363] width 51 height 9
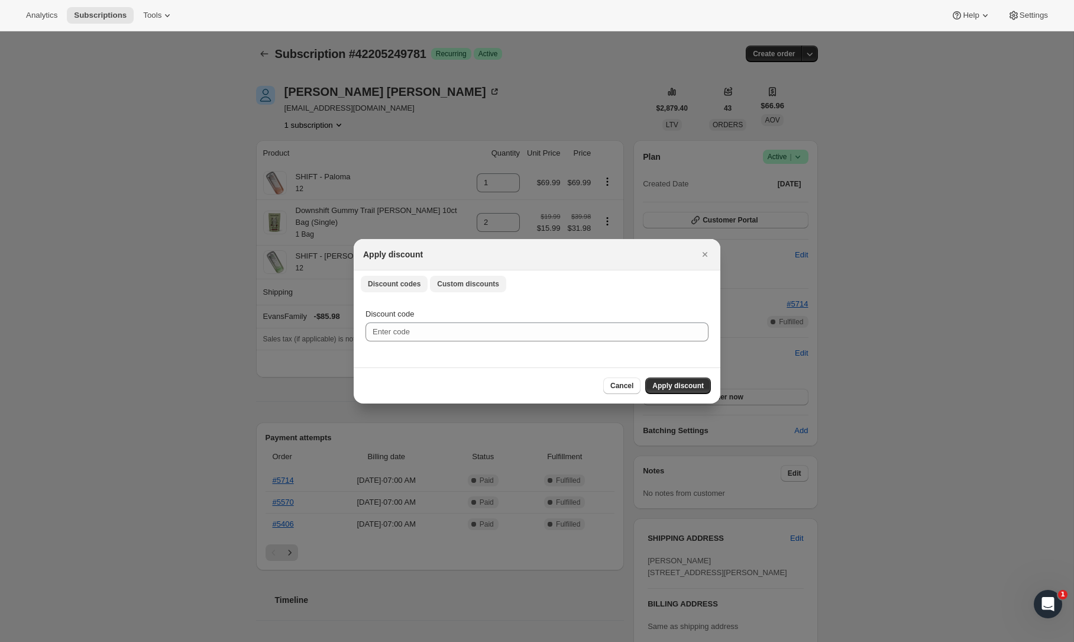
click at [472, 279] on span "Custom discounts" at bounding box center [468, 283] width 62 height 9
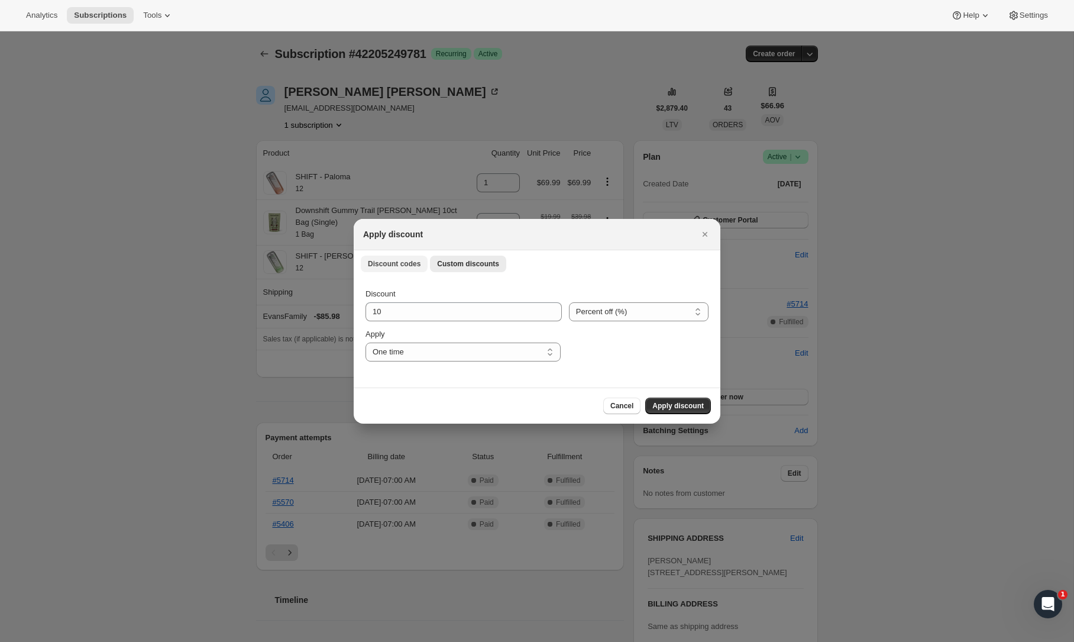
click at [394, 266] on span "Discount codes" at bounding box center [394, 263] width 53 height 9
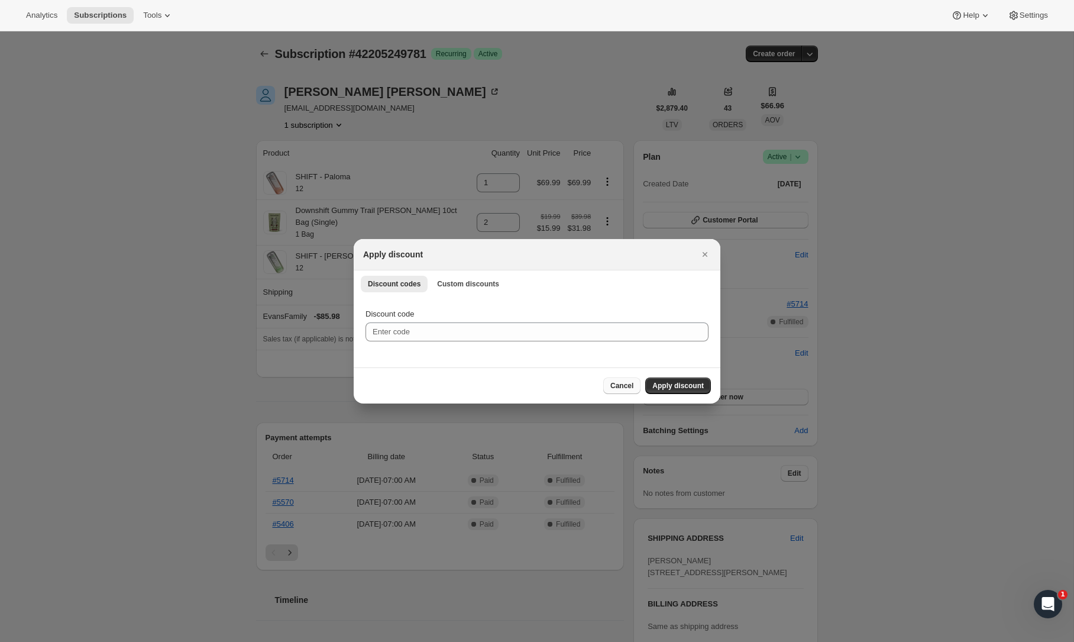
click at [626, 387] on span "Cancel" at bounding box center [621, 385] width 23 height 9
